Goal: Task Accomplishment & Management: Use online tool/utility

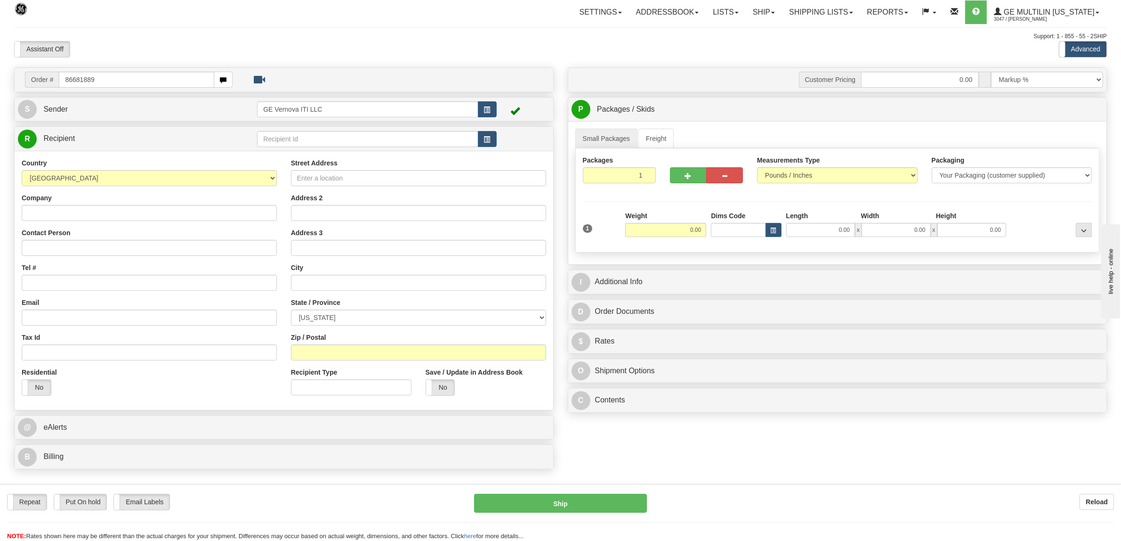
type input "86681889"
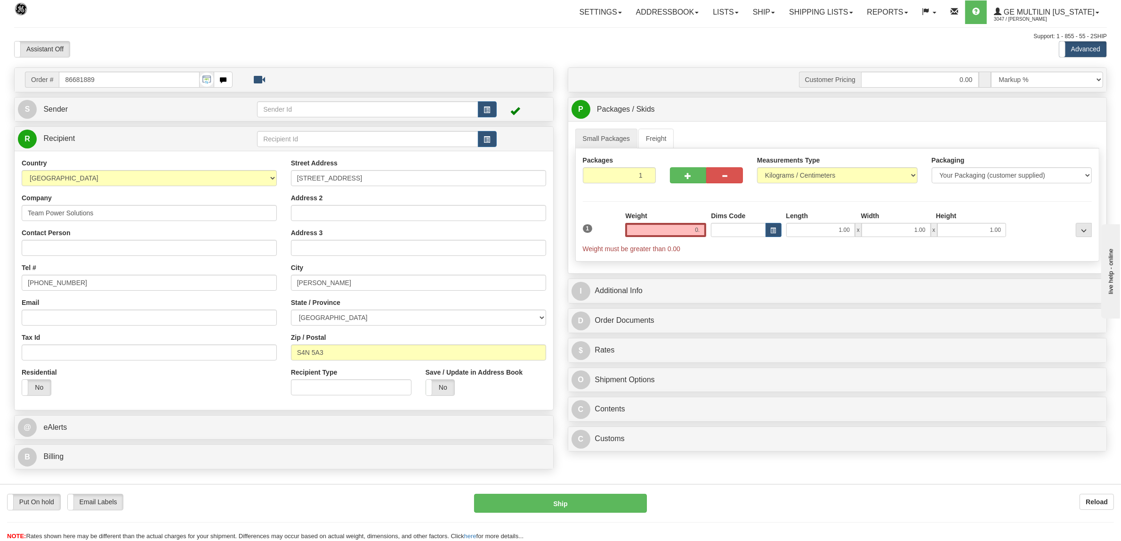
type input "0"
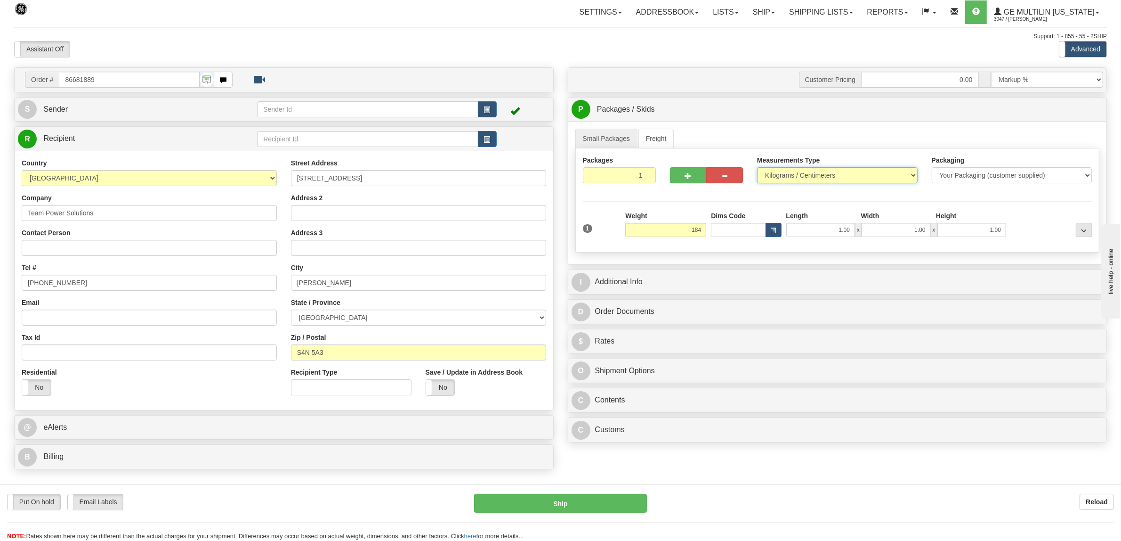
type input "184.00"
click at [791, 177] on select "Pounds / Inches Kilograms / Centimeters" at bounding box center [837, 175] width 161 height 16
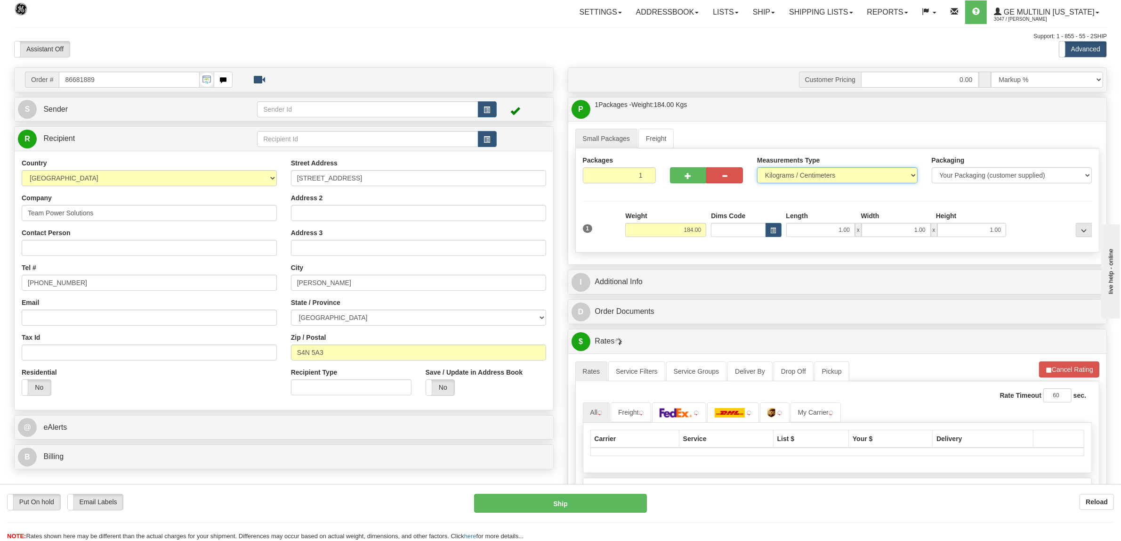
select select "0"
click at [757, 168] on select "Pounds / Inches Kilograms / Centimeters" at bounding box center [837, 175] width 161 height 16
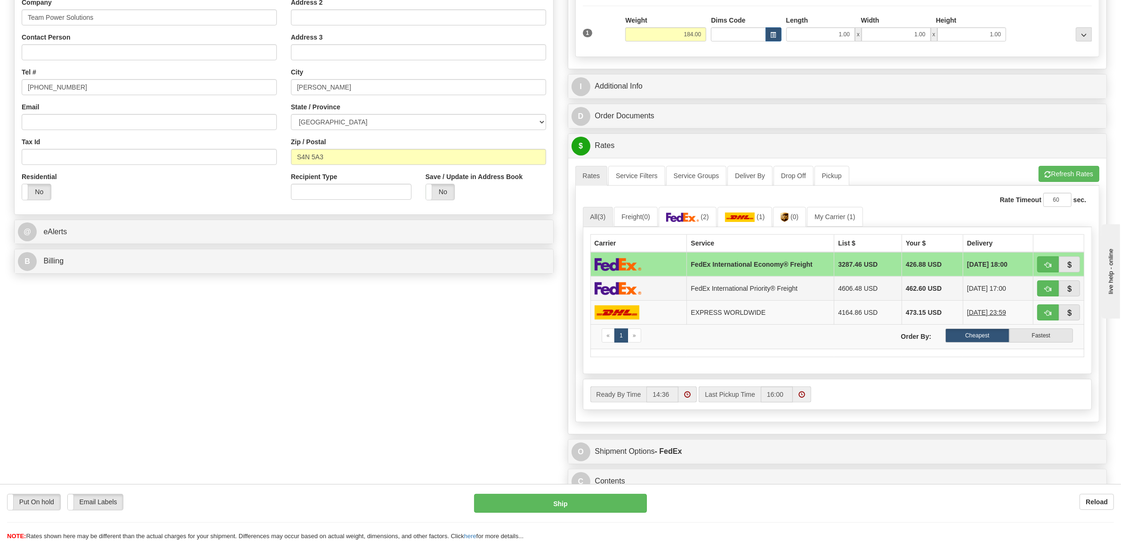
scroll to position [235, 0]
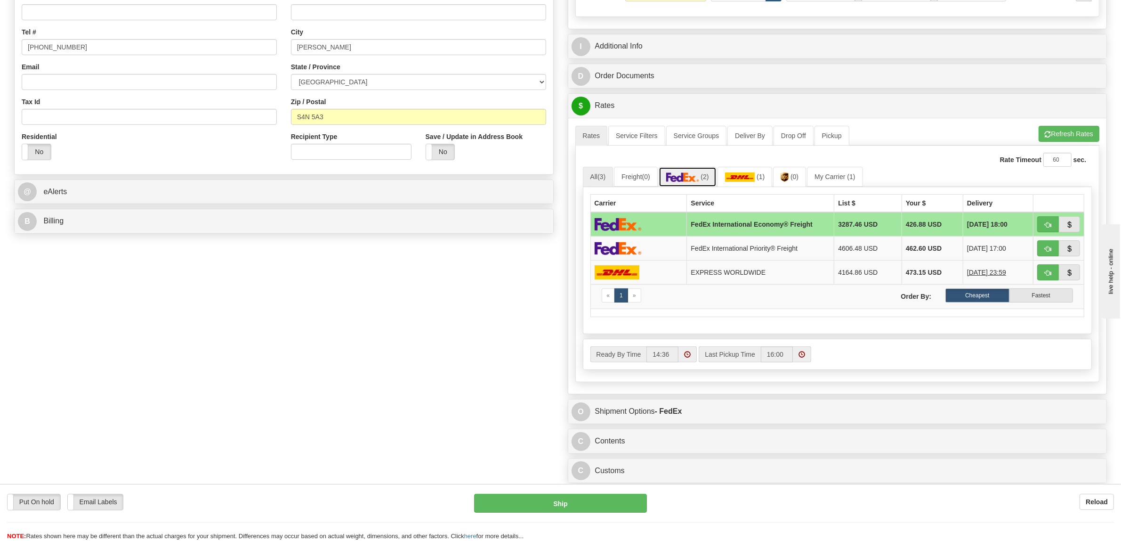
click at [698, 180] on img at bounding box center [682, 176] width 33 height 9
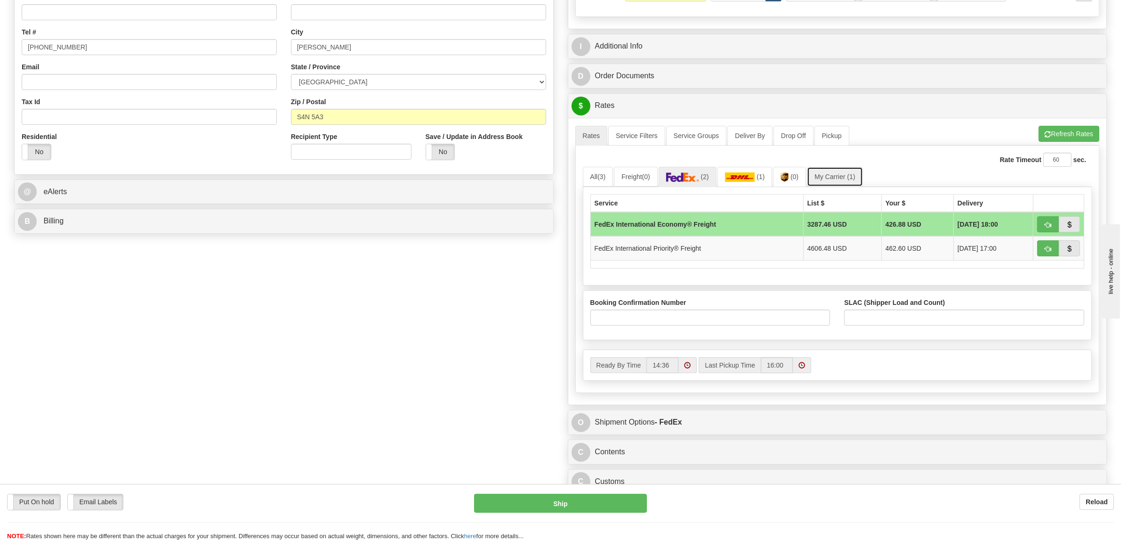
click at [842, 179] on link "My Carrier (1)" at bounding box center [835, 177] width 56 height 20
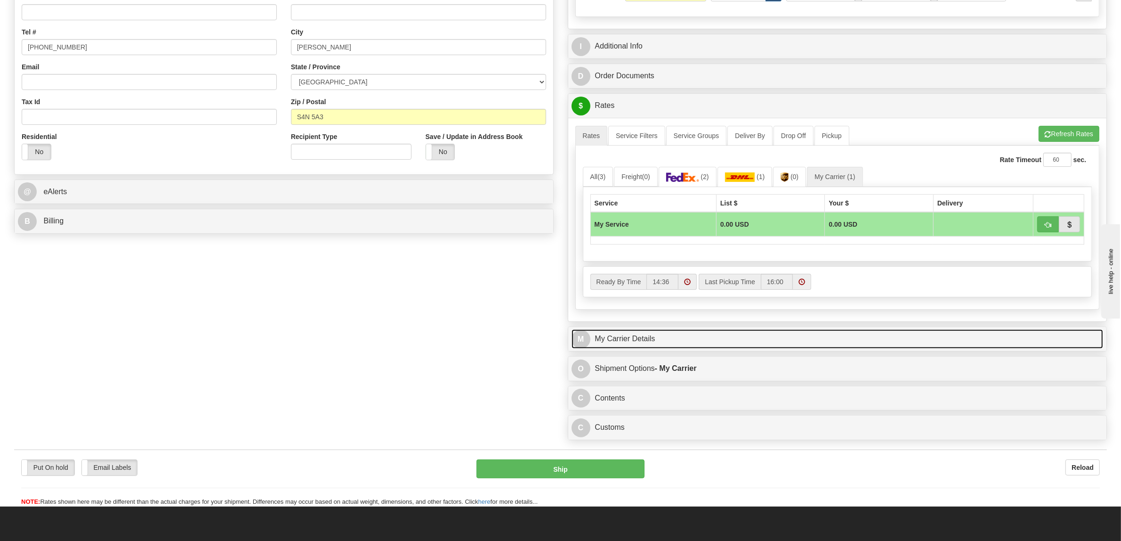
click at [625, 341] on link "M My Carrier Details" at bounding box center [838, 338] width 532 height 19
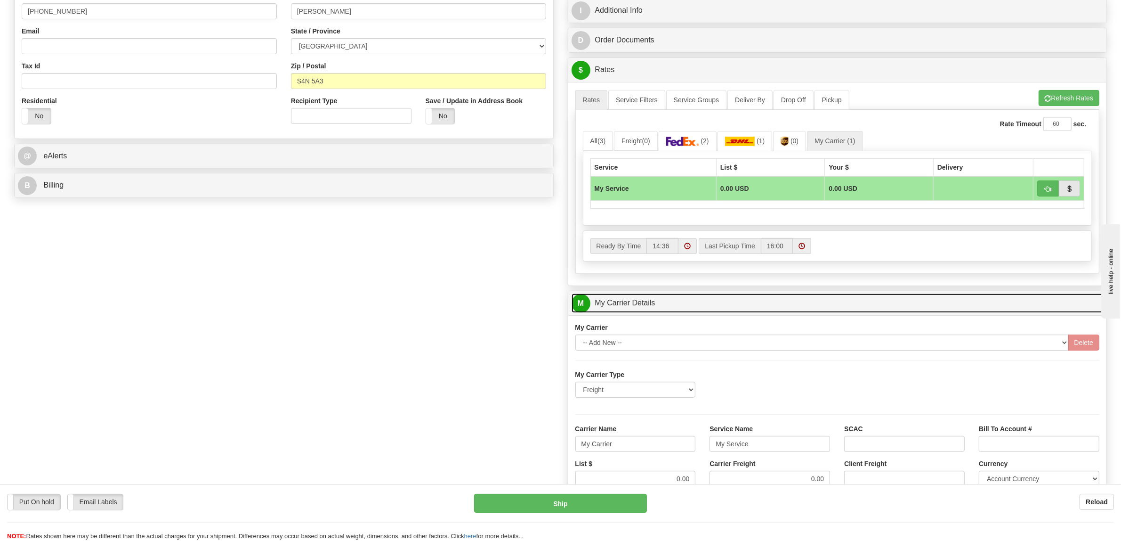
scroll to position [530, 0]
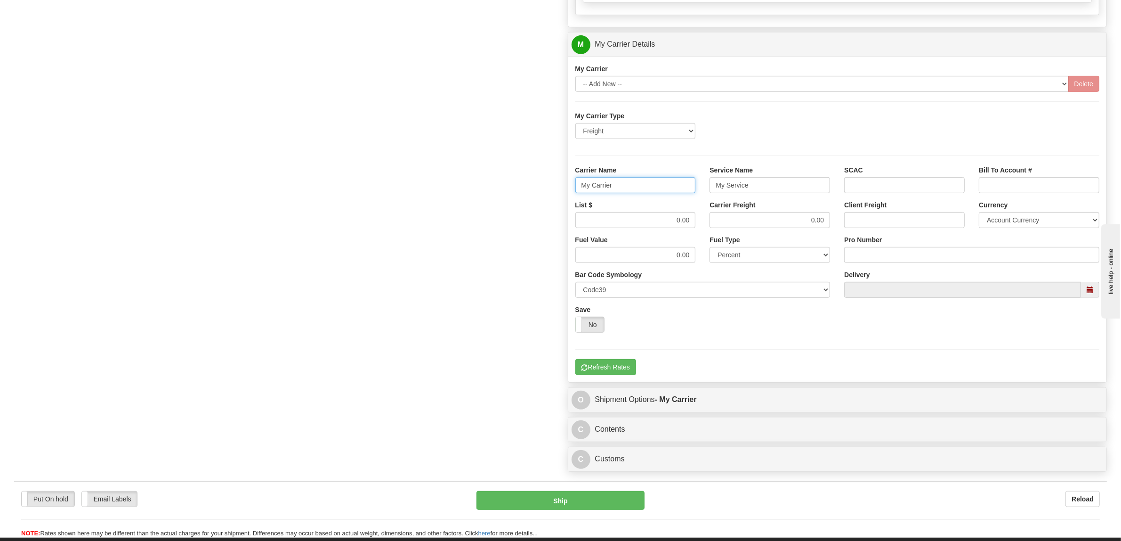
drag, startPoint x: 630, startPoint y: 191, endPoint x: 523, endPoint y: 182, distance: 107.7
click at [523, 182] on div "Order # 86681889 S Sender" at bounding box center [560, 6] width 1107 height 939
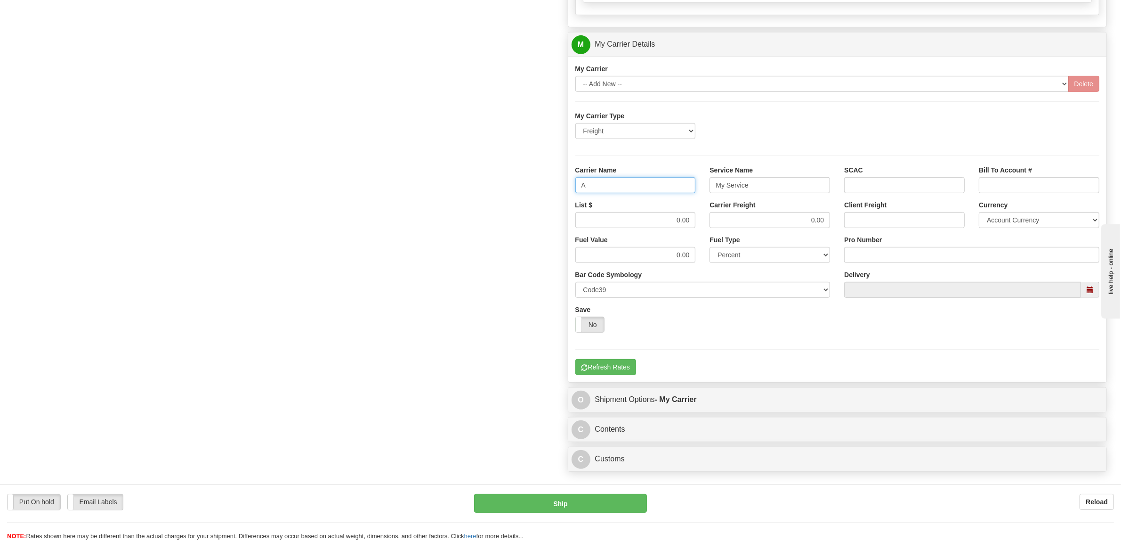
type input "AVRT"
drag, startPoint x: 771, startPoint y: 193, endPoint x: 641, endPoint y: 185, distance: 130.7
click at [641, 185] on div "Carrier Name AVRT Service Name My Service SCAC Bill To Account #" at bounding box center [837, 182] width 539 height 35
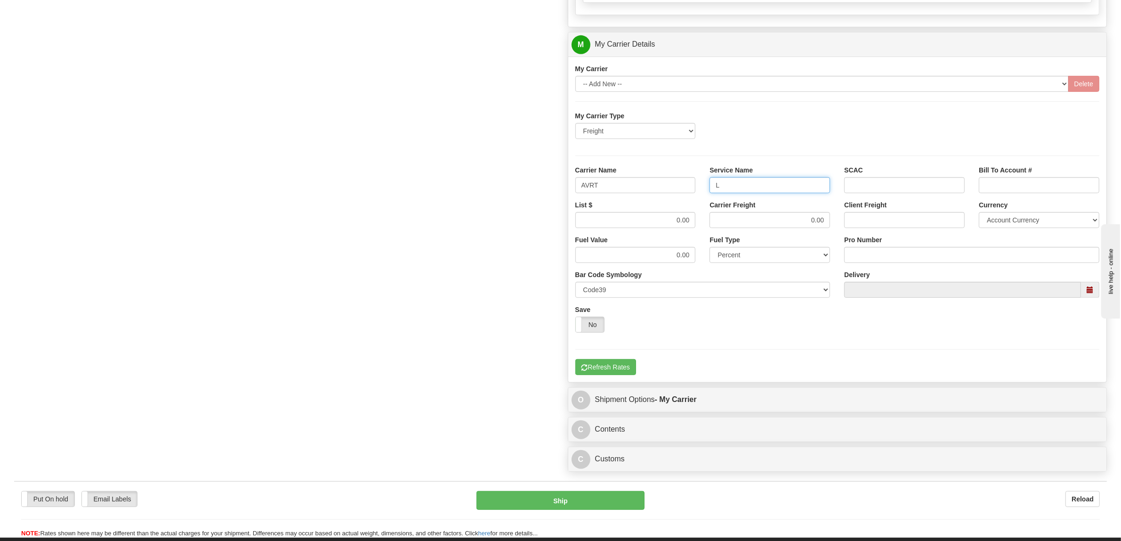
type input "LTL"
drag, startPoint x: 648, startPoint y: 227, endPoint x: 755, endPoint y: 220, distance: 107.1
click at [753, 222] on div "List $ 0.00 Carrier Freight 0.00 Client Freight Currency Account Currency ARN A…" at bounding box center [837, 217] width 539 height 35
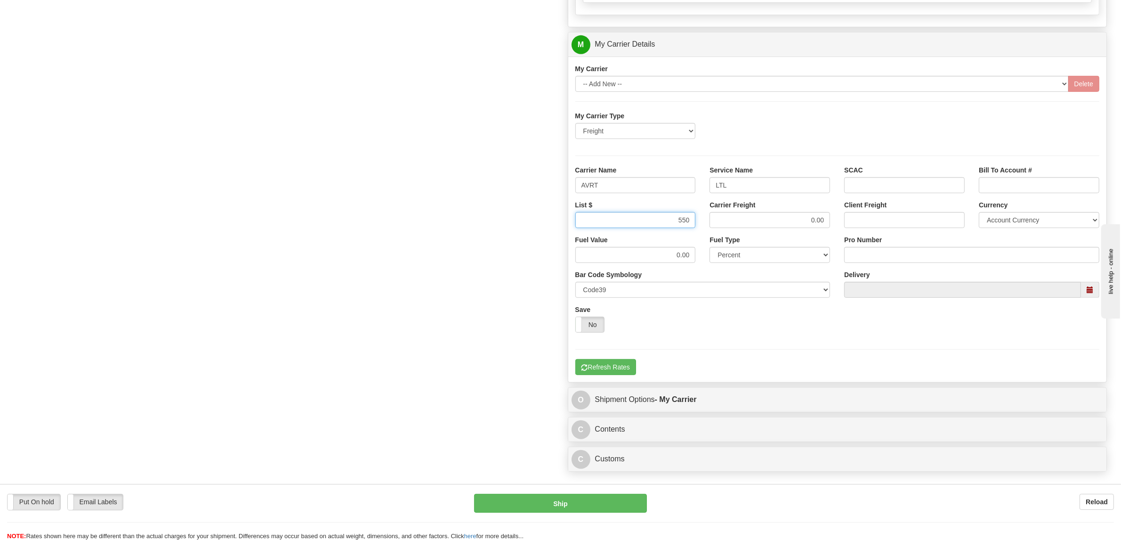
type input "550"
click at [868, 255] on input "Pro Number" at bounding box center [971, 255] width 255 height 16
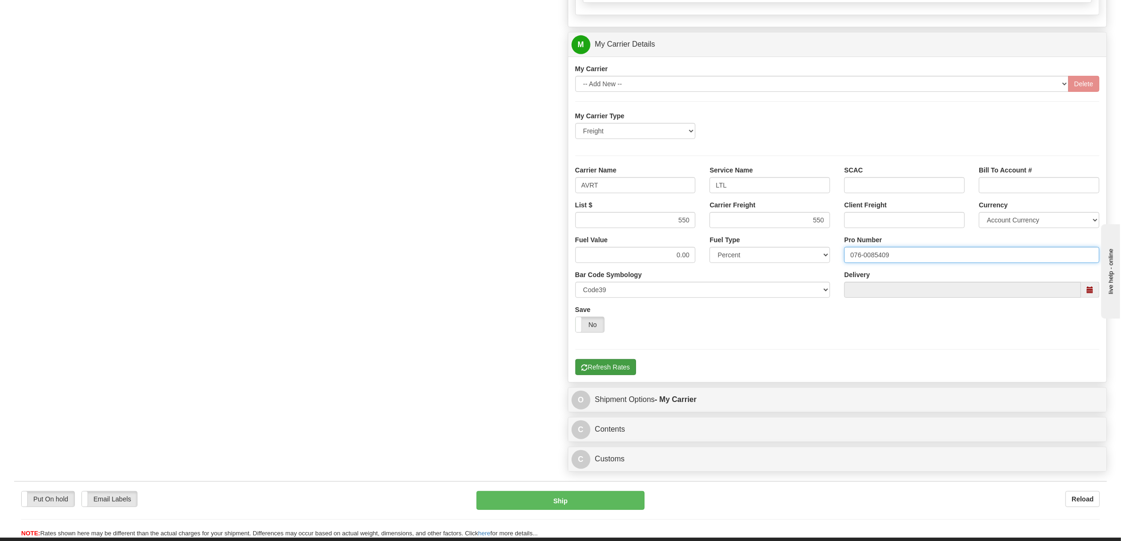
type input "076-0085409"
click at [621, 367] on button "Refresh Rates" at bounding box center [606, 367] width 61 height 16
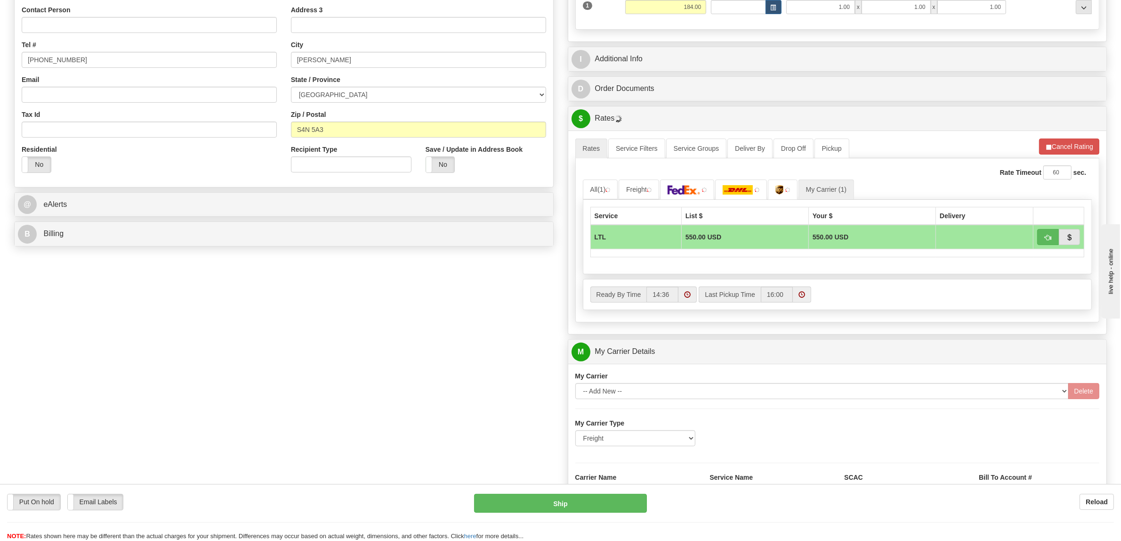
scroll to position [211, 0]
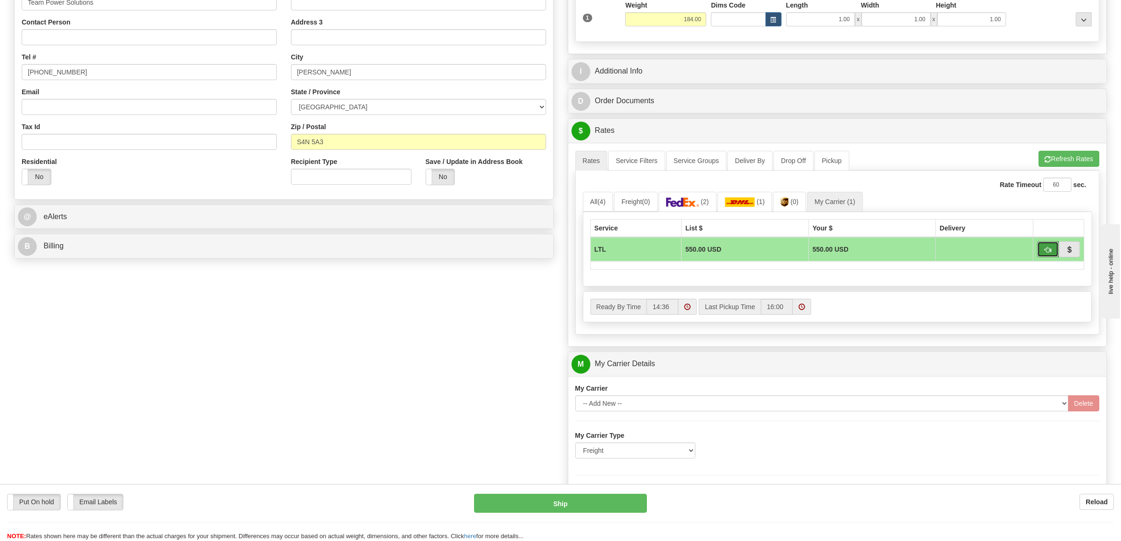
click at [1050, 252] on span "button" at bounding box center [1048, 250] width 7 height 6
type input "00"
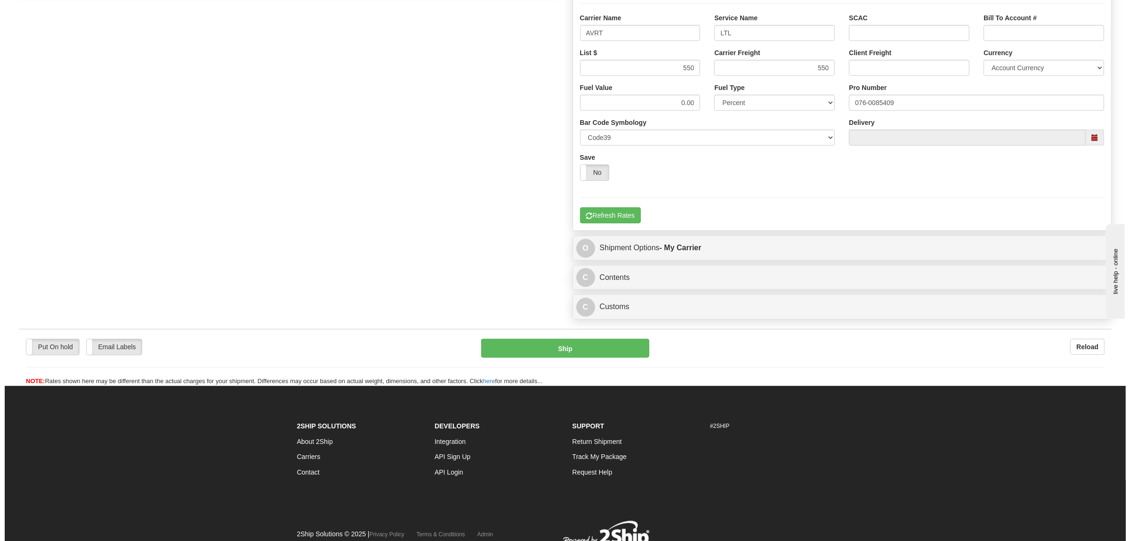
scroll to position [505, 0]
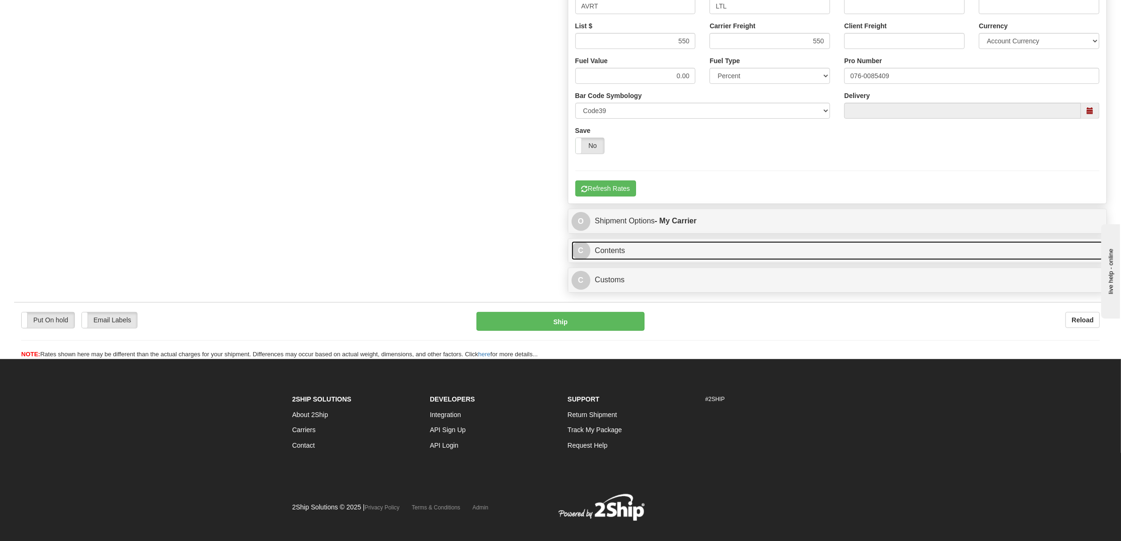
click at [646, 258] on link "C Contents" at bounding box center [838, 250] width 532 height 19
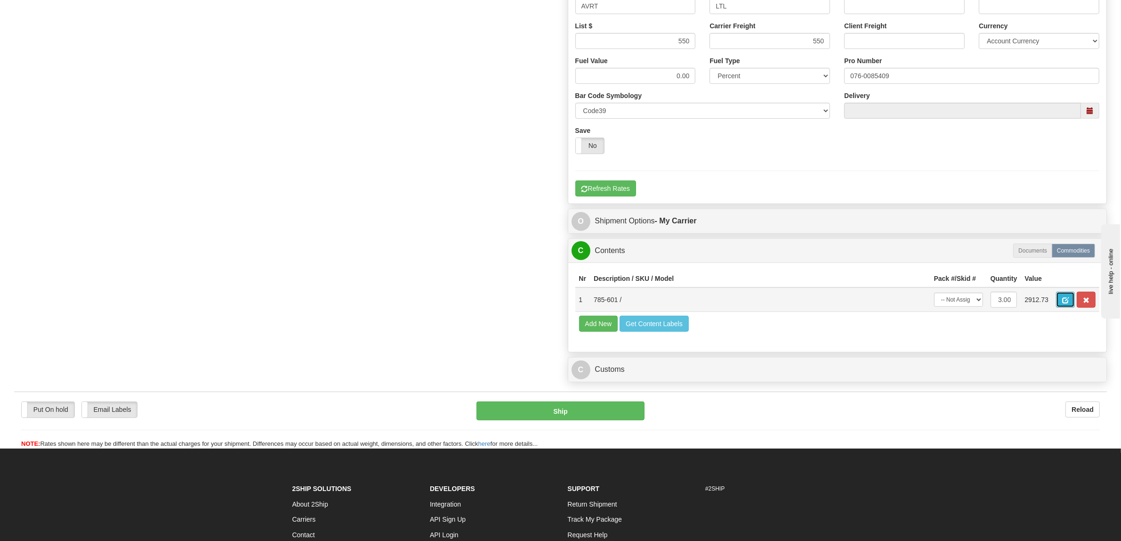
click at [1069, 303] on span "button" at bounding box center [1066, 300] width 7 height 6
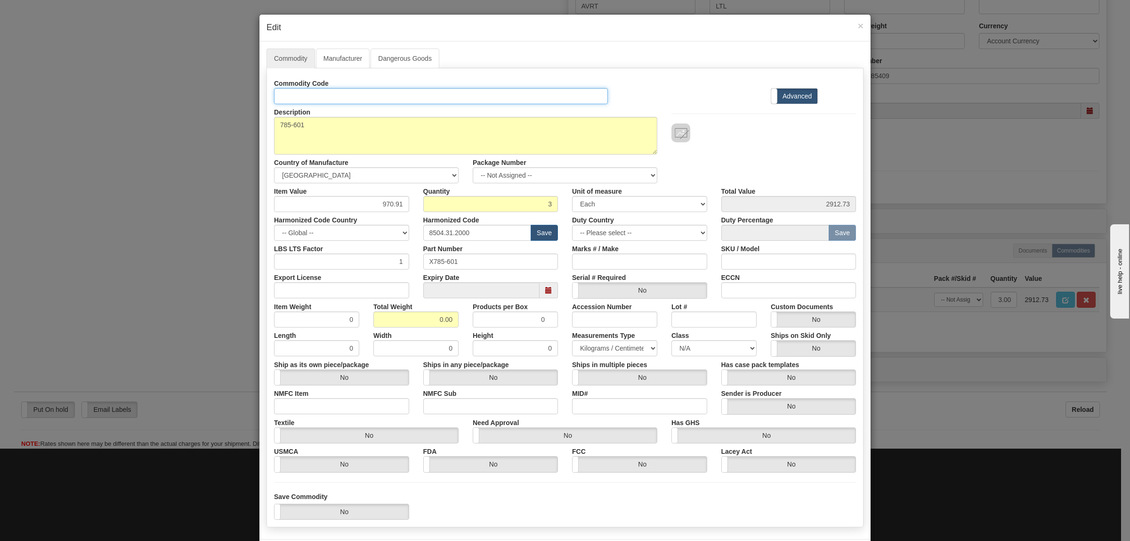
click at [314, 90] on input "Id" at bounding box center [441, 96] width 334 height 16
type input "TRANSFORMERS"
click at [731, 284] on input "ECCN" at bounding box center [789, 290] width 135 height 16
type input "EAR99"
click at [359, 288] on input "Export License" at bounding box center [341, 290] width 135 height 16
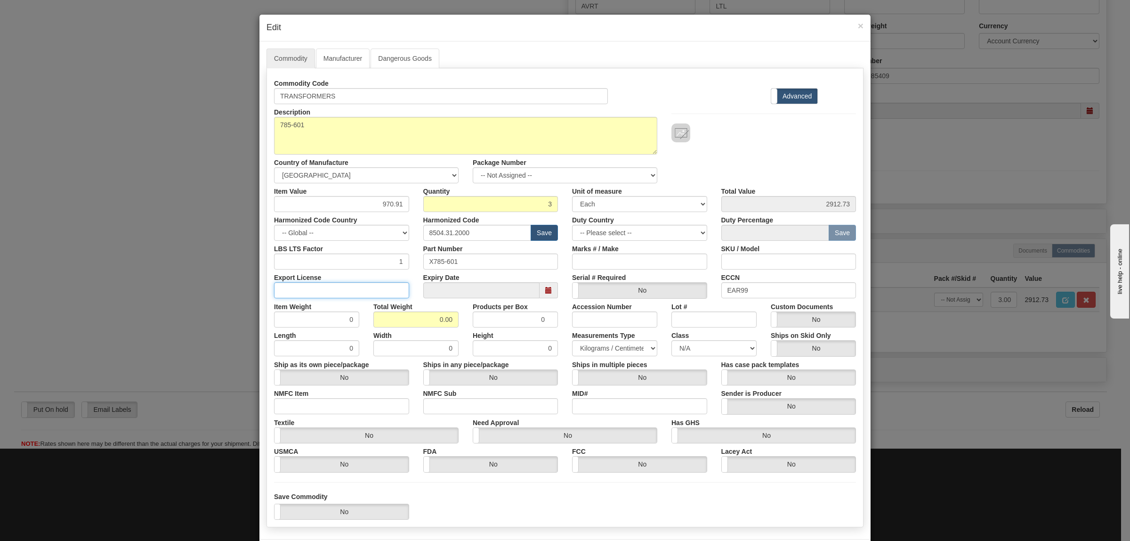
type input "NLR"
drag, startPoint x: 430, startPoint y: 319, endPoint x: 491, endPoint y: 316, distance: 60.8
click at [487, 319] on div "Item Weight 0 Total Weight 0.00 Products per Box 0 Accession Number Lot # Custo…" at bounding box center [565, 313] width 596 height 29
type input "184"
type input "61.3333"
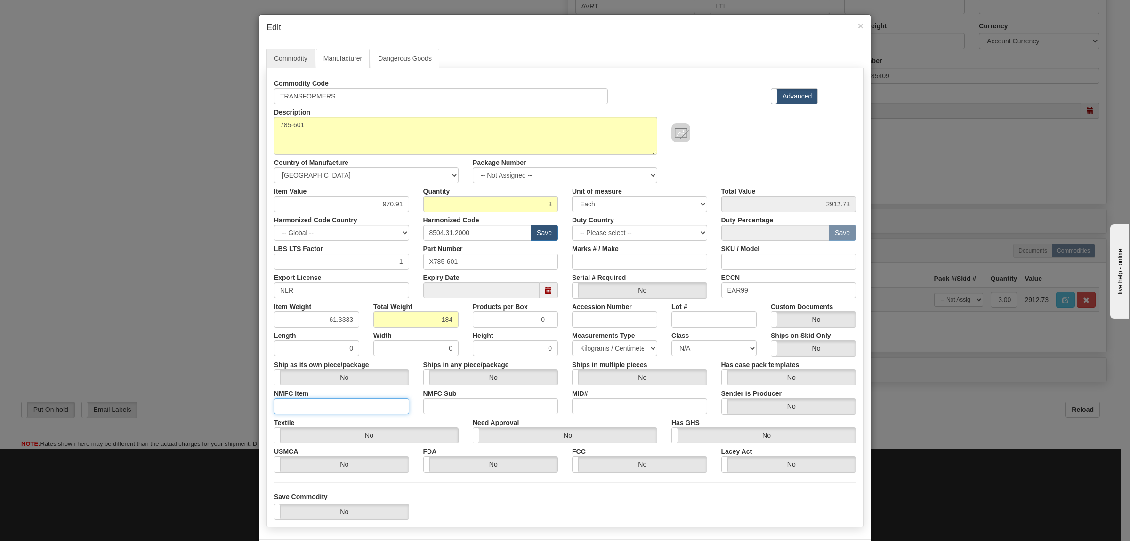
click at [333, 401] on input "NMFC Item" at bounding box center [341, 406] width 135 height 16
type input "63170"
click at [447, 406] on input "NMFC Sub" at bounding box center [490, 406] width 135 height 16
type input "4"
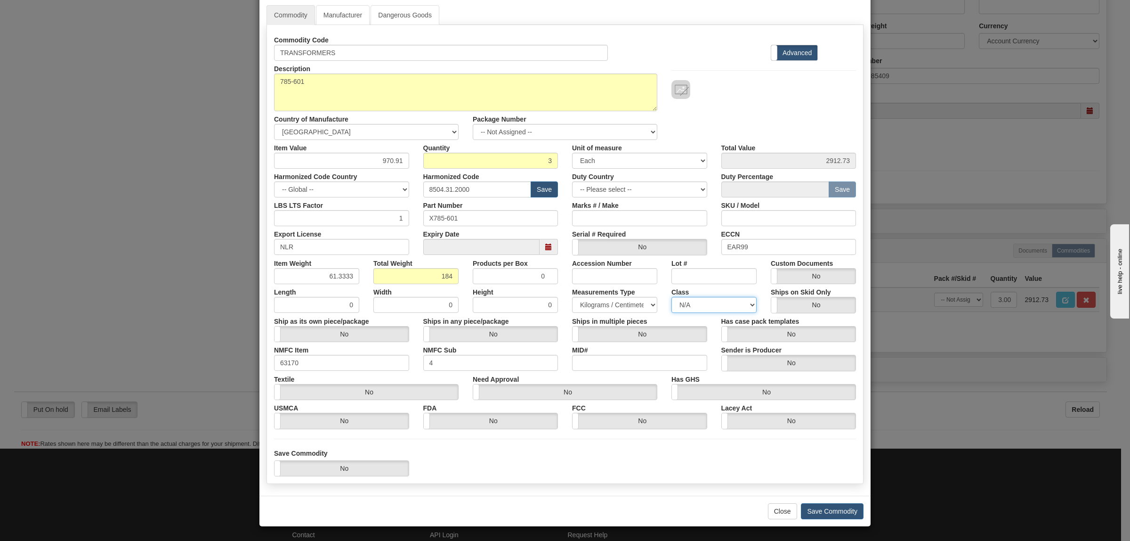
click at [723, 307] on select "N/A 50.0 55.0 60.0 65.0 70.0 85.0 92.5 100.0 125.0 175.0 250.0 300.0 400.0" at bounding box center [714, 305] width 85 height 16
select select "70.0"
click at [672, 297] on select "N/A 50.0 55.0 60.0 65.0 70.0 85.0 92.5 100.0 125.0 175.0 250.0 300.0 400.0" at bounding box center [714, 305] width 85 height 16
click at [820, 512] on button "Save Commodity" at bounding box center [832, 511] width 63 height 16
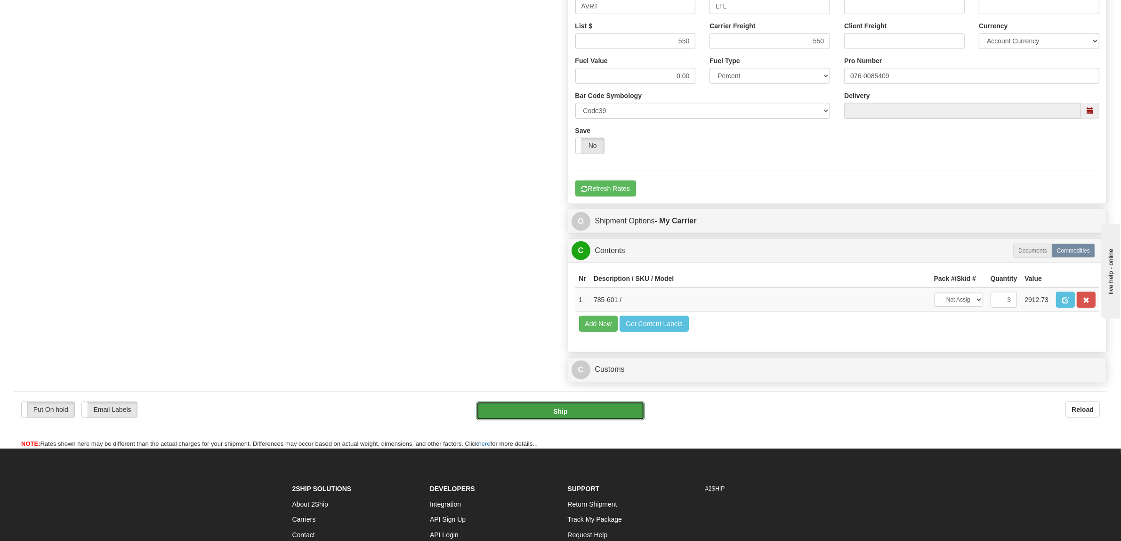
click at [608, 420] on button "Ship" at bounding box center [561, 410] width 168 height 19
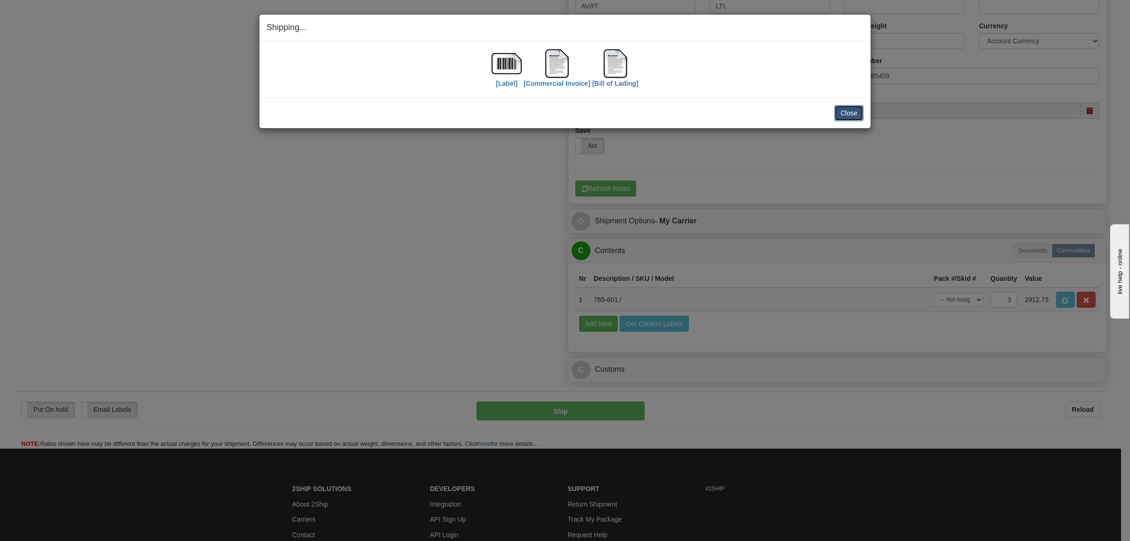
click at [848, 114] on button "Close" at bounding box center [849, 113] width 29 height 16
